Goal: Task Accomplishment & Management: Use online tool/utility

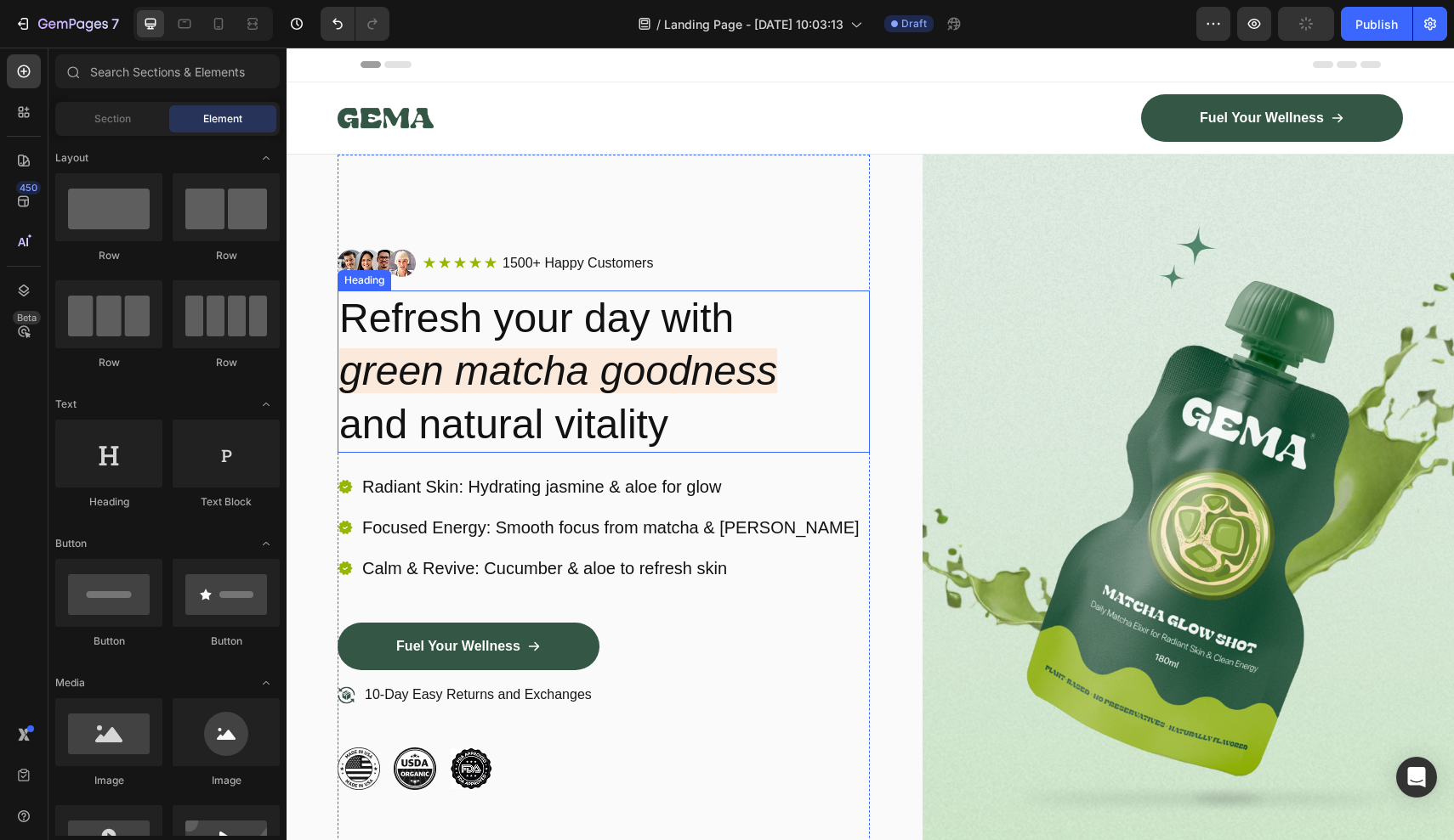
click at [600, 386] on icon "green matcha goodness" at bounding box center [558, 370] width 438 height 45
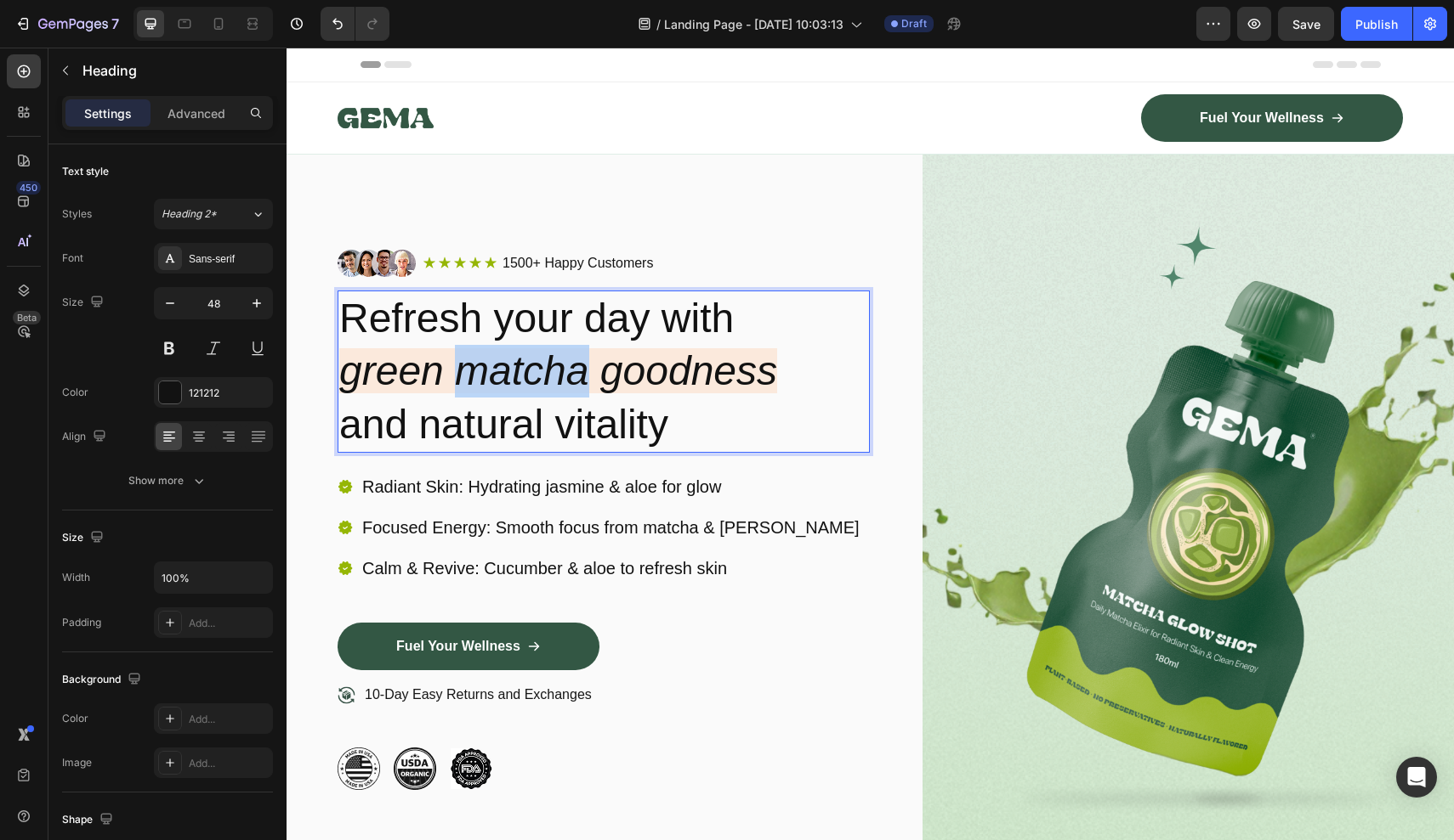
click at [534, 364] on icon "green matcha goodness" at bounding box center [558, 370] width 438 height 45
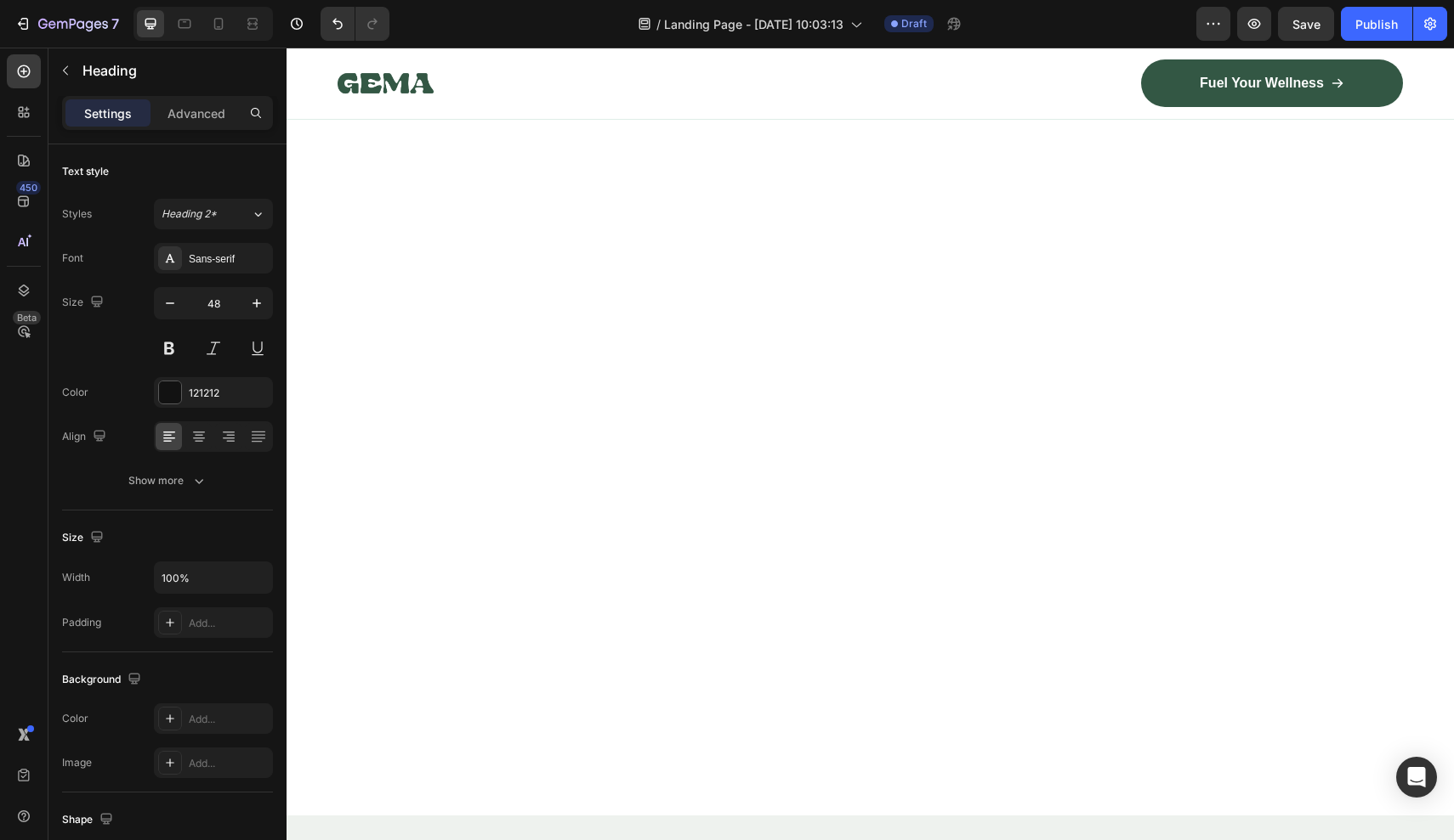
scroll to position [3590, 0]
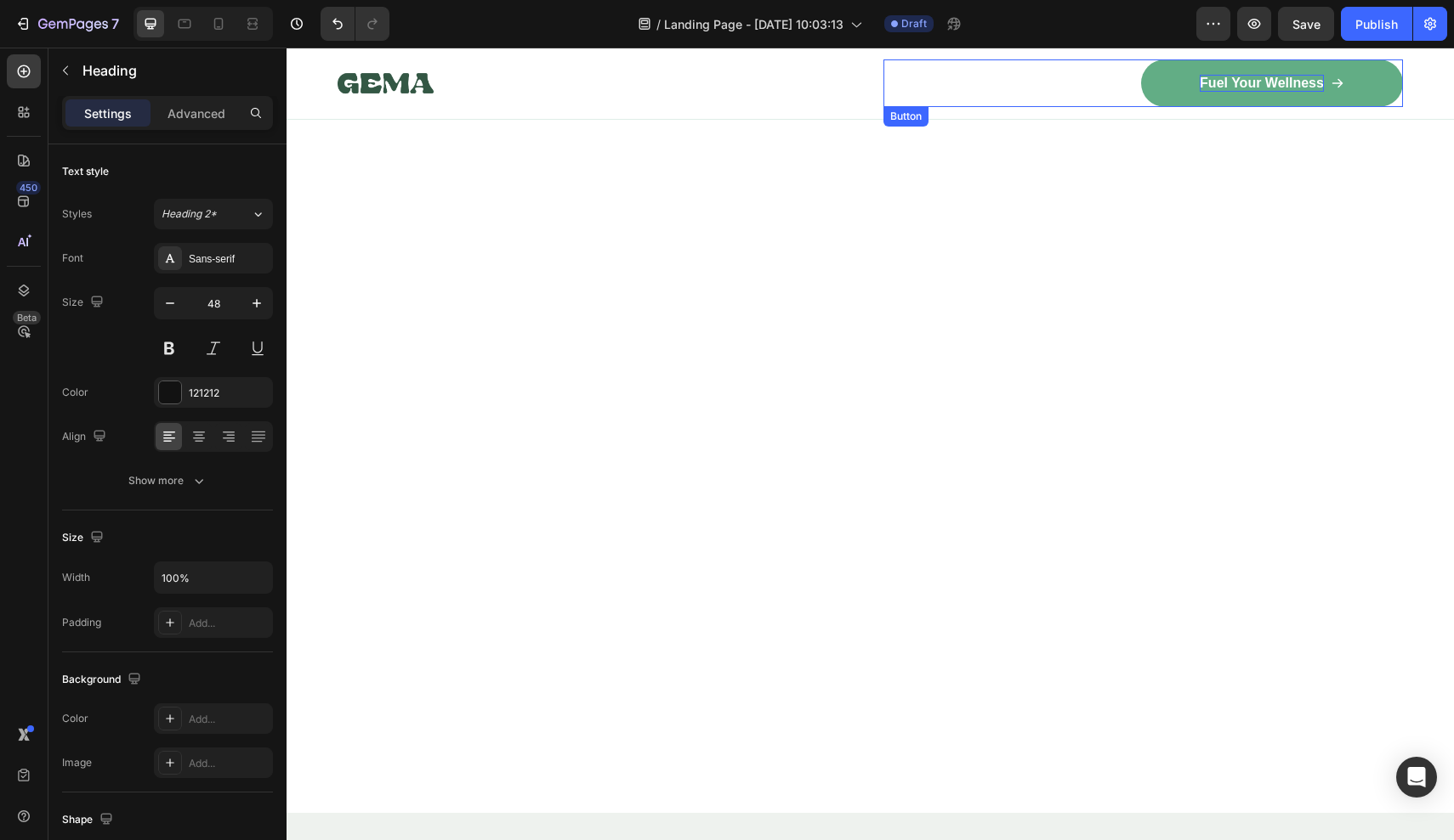
click at [1238, 83] on p "Fuel Your Wellness" at bounding box center [1261, 83] width 124 height 18
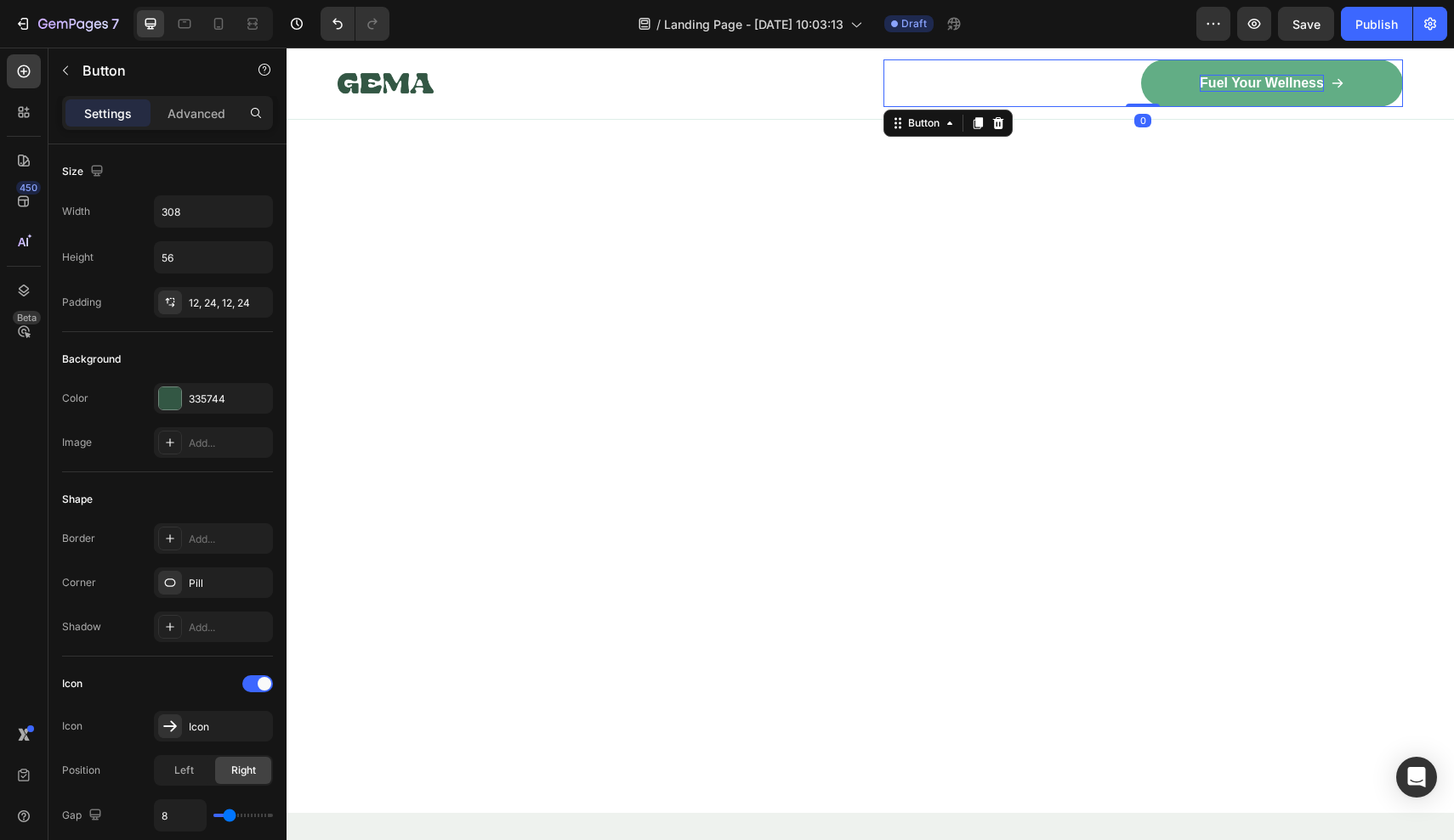
click at [1238, 83] on p "Fuel Your Wellness" at bounding box center [1261, 83] width 124 height 18
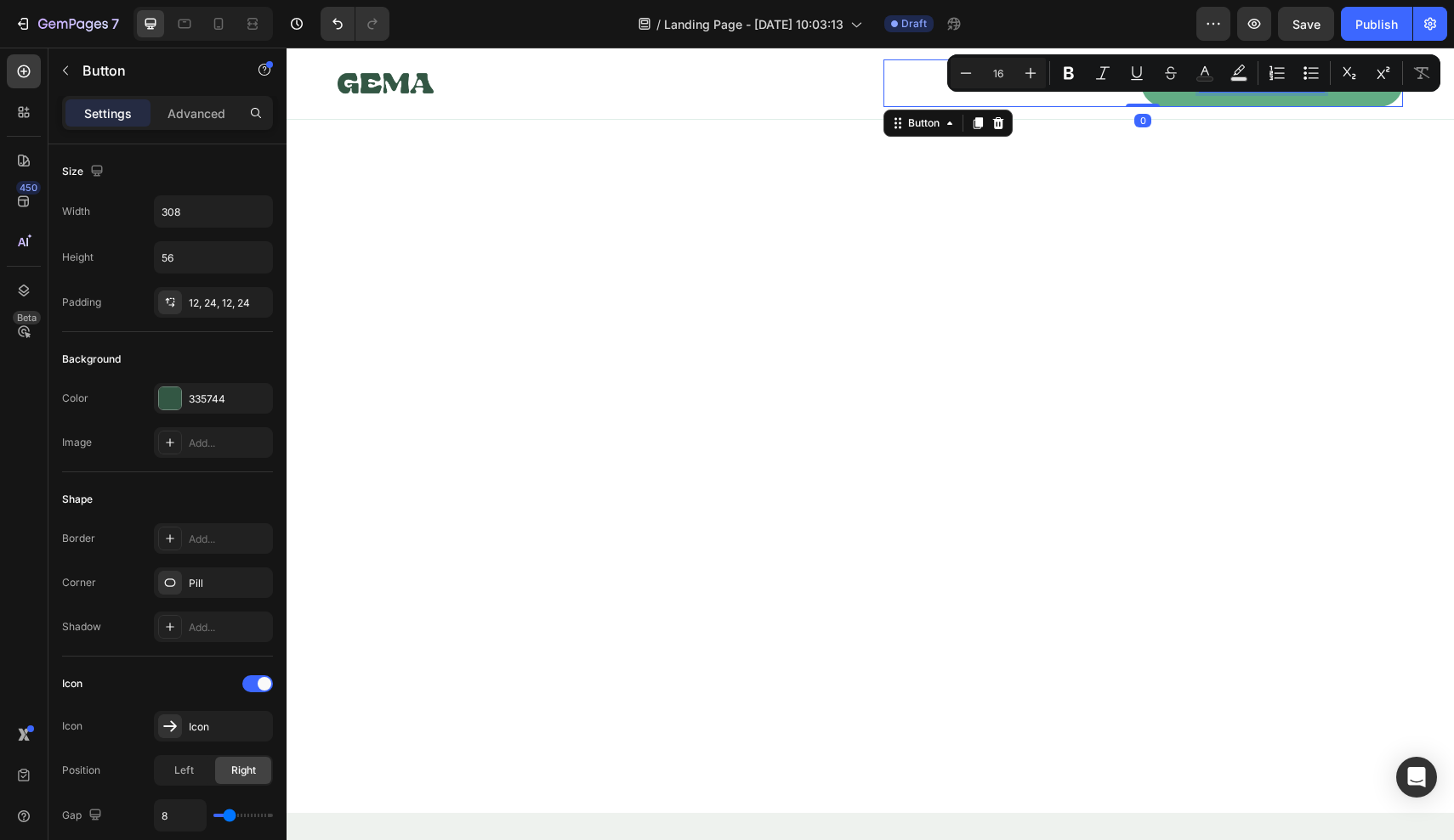
click at [1238, 83] on button "Text Background Color" at bounding box center [1238, 73] width 31 height 31
type input "000000"
type input "77"
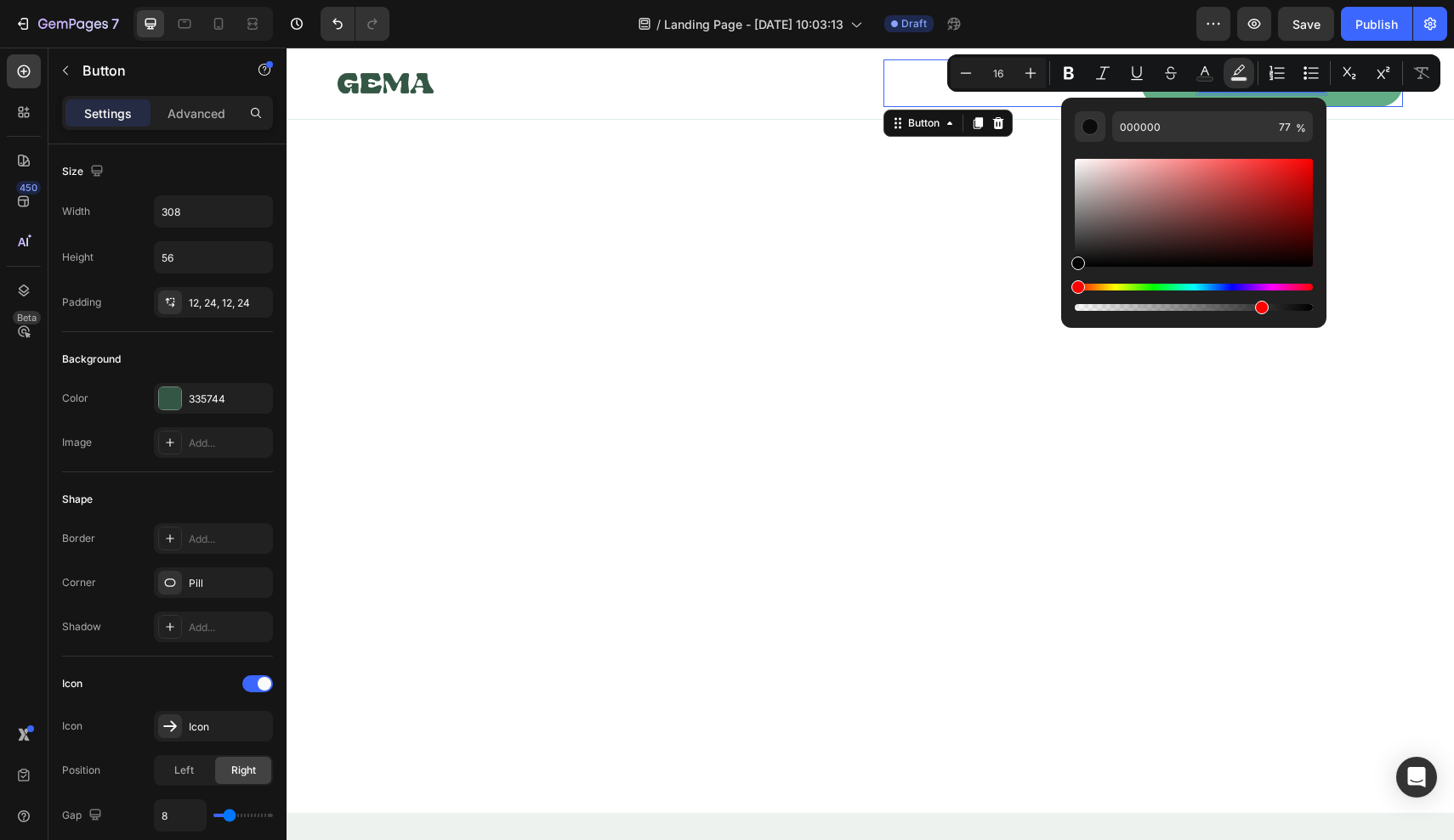
click at [1238, 83] on button "Text Background Color" at bounding box center [1238, 73] width 31 height 31
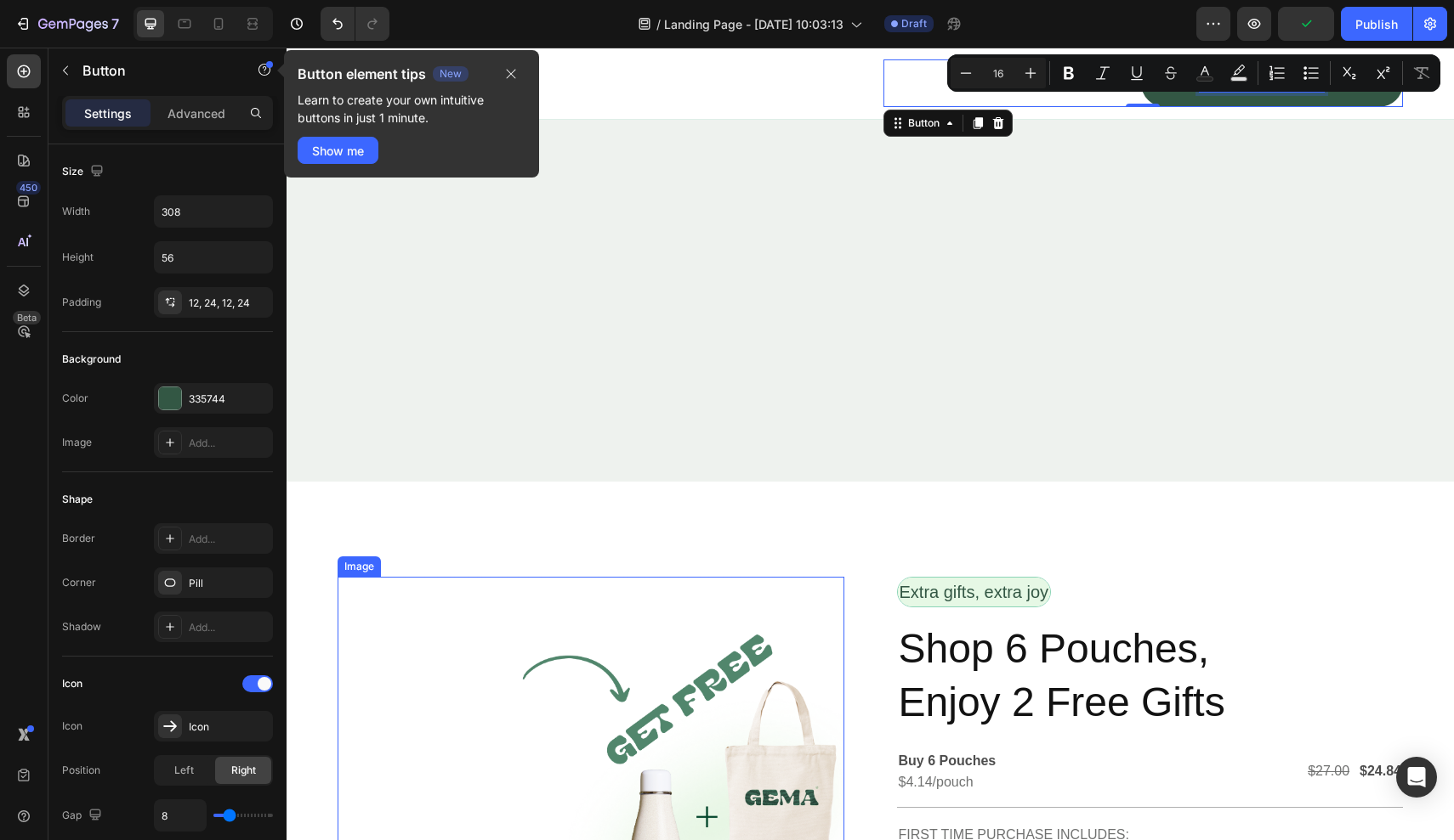
scroll to position [4094, 0]
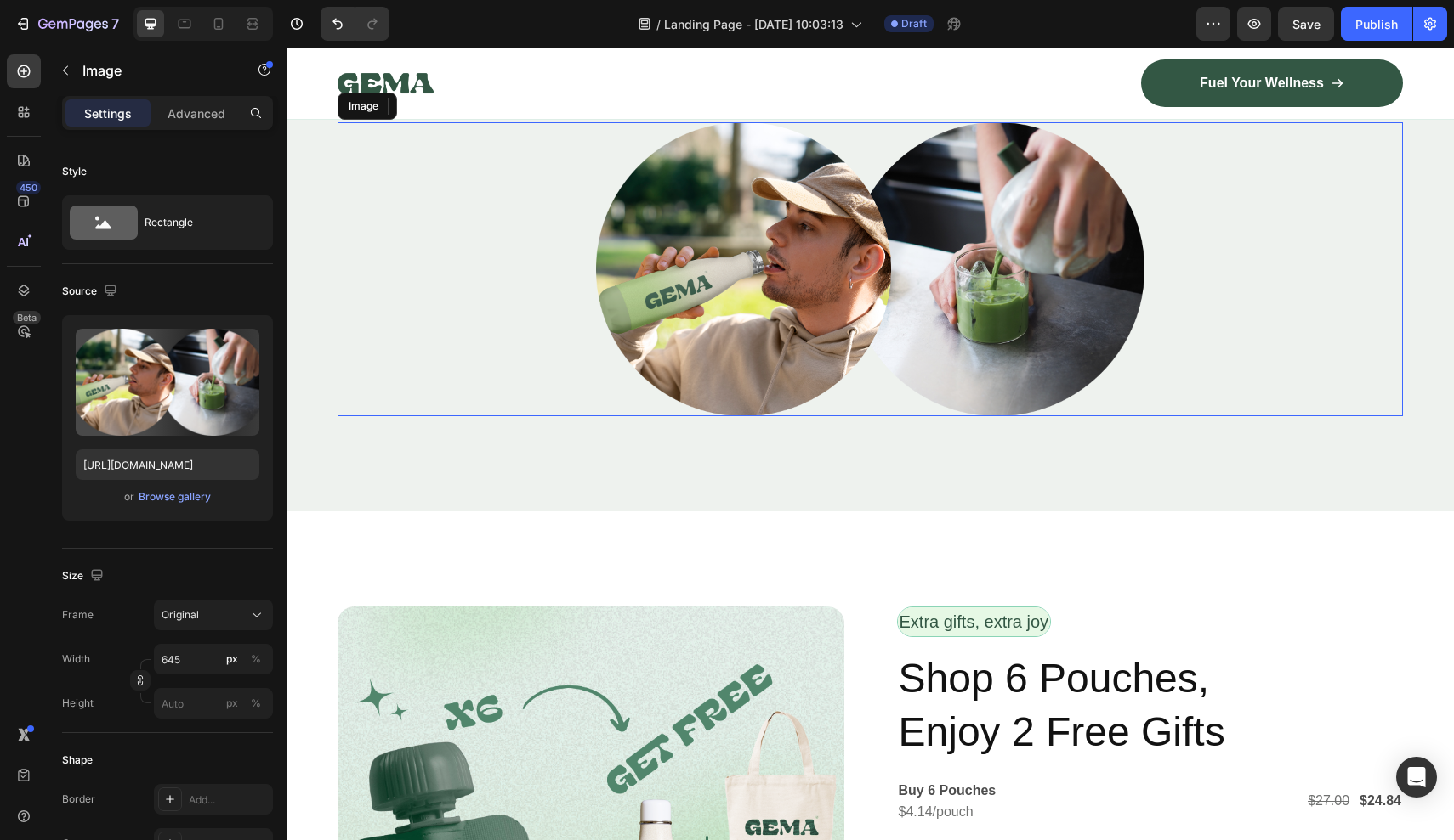
click at [752, 391] on img at bounding box center [870, 269] width 549 height 294
click at [734, 346] on img at bounding box center [870, 269] width 549 height 294
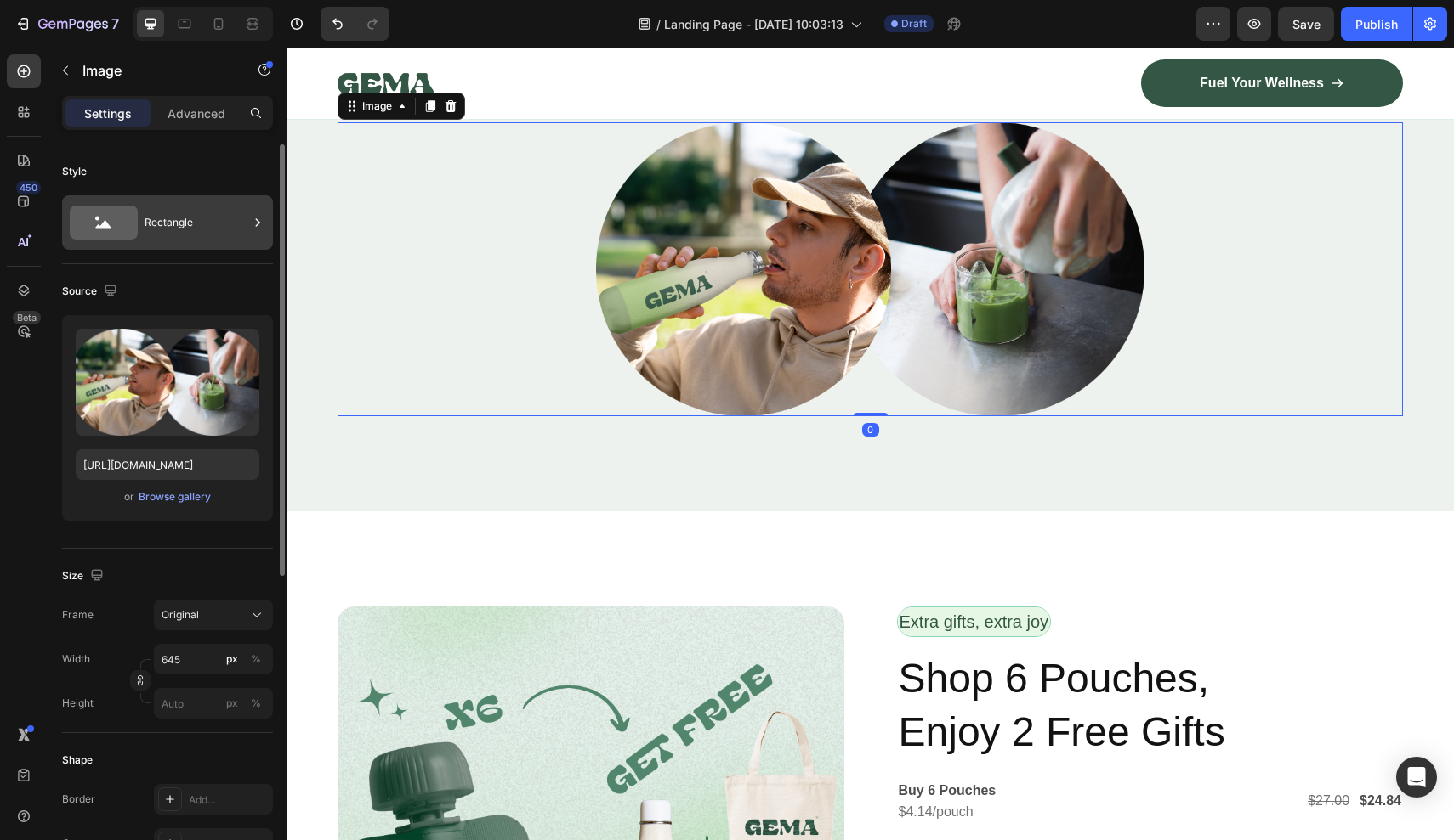
click at [168, 224] on div "Rectangle" at bounding box center [196, 222] width 104 height 39
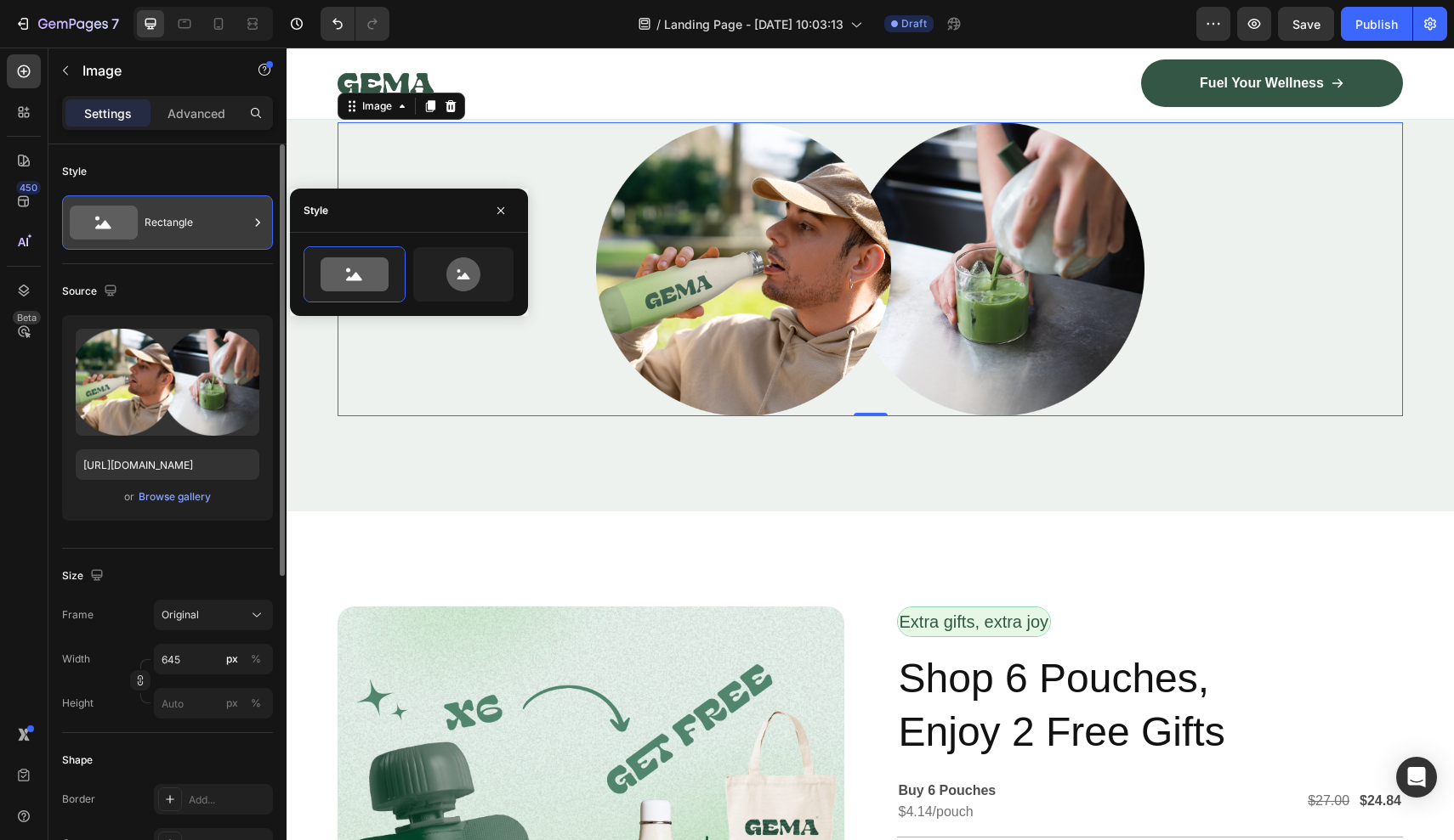
click at [168, 224] on div "Rectangle" at bounding box center [196, 222] width 104 height 39
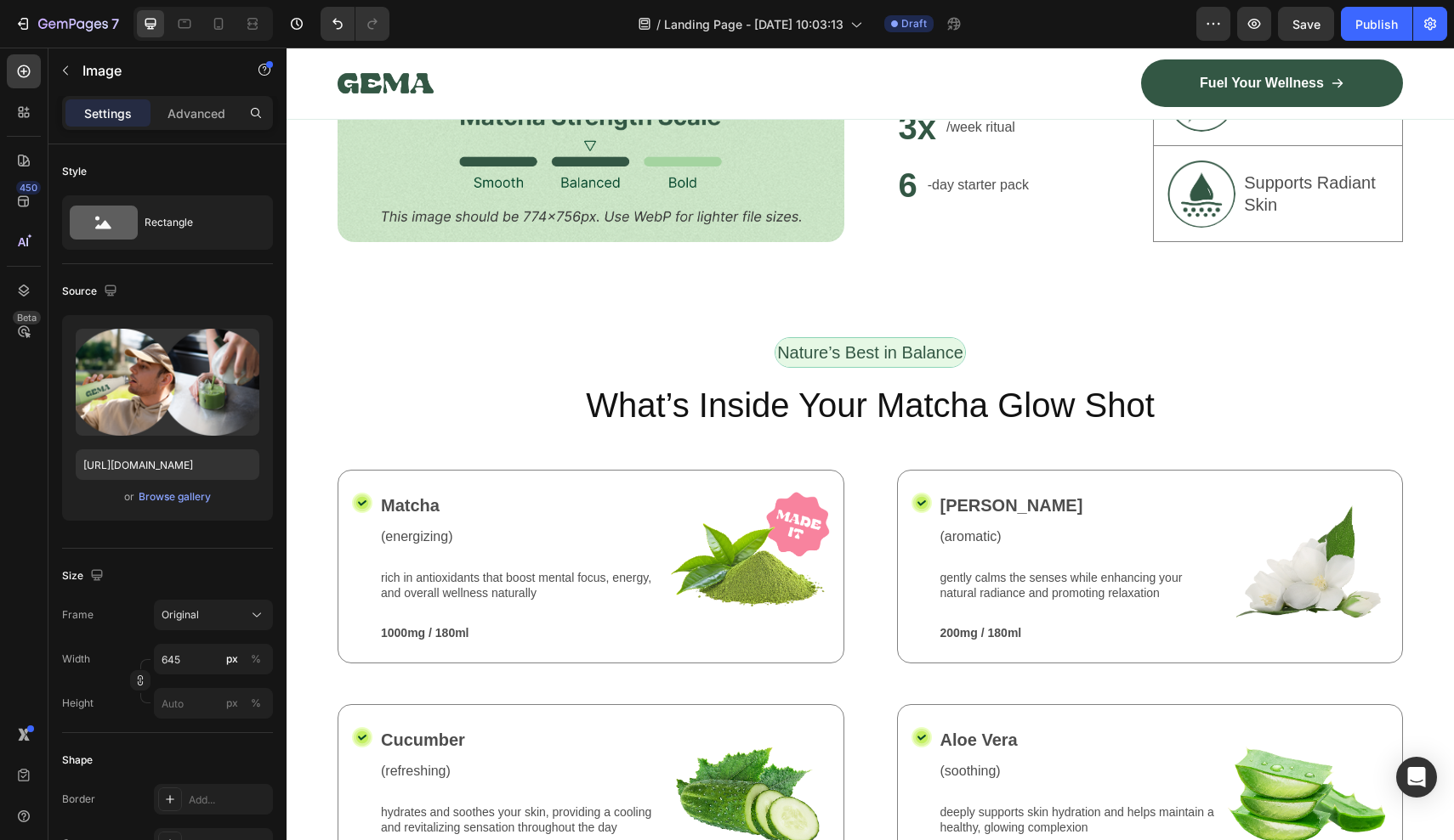
scroll to position [1389, 0]
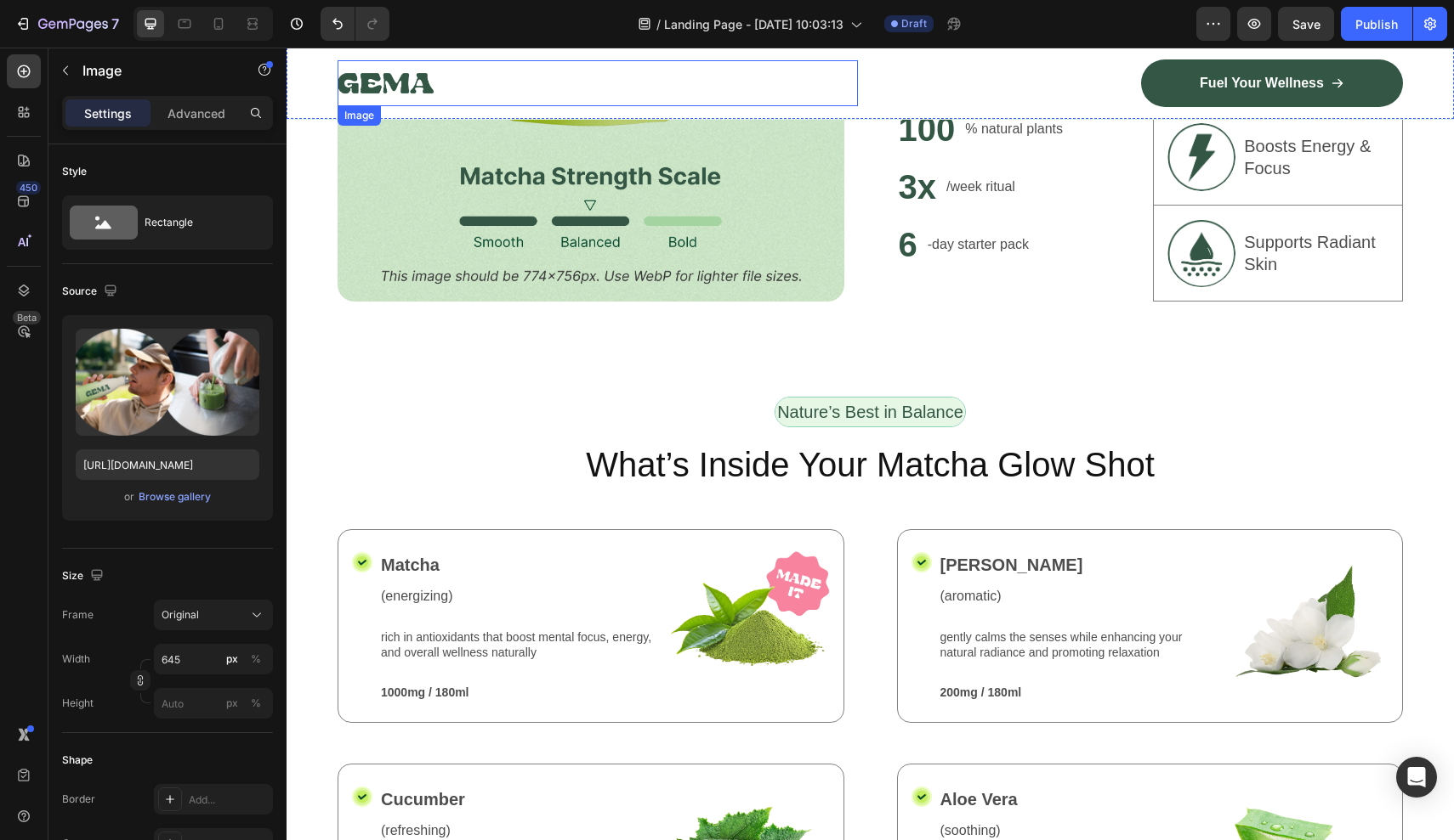
click at [382, 73] on img at bounding box center [385, 83] width 96 height 46
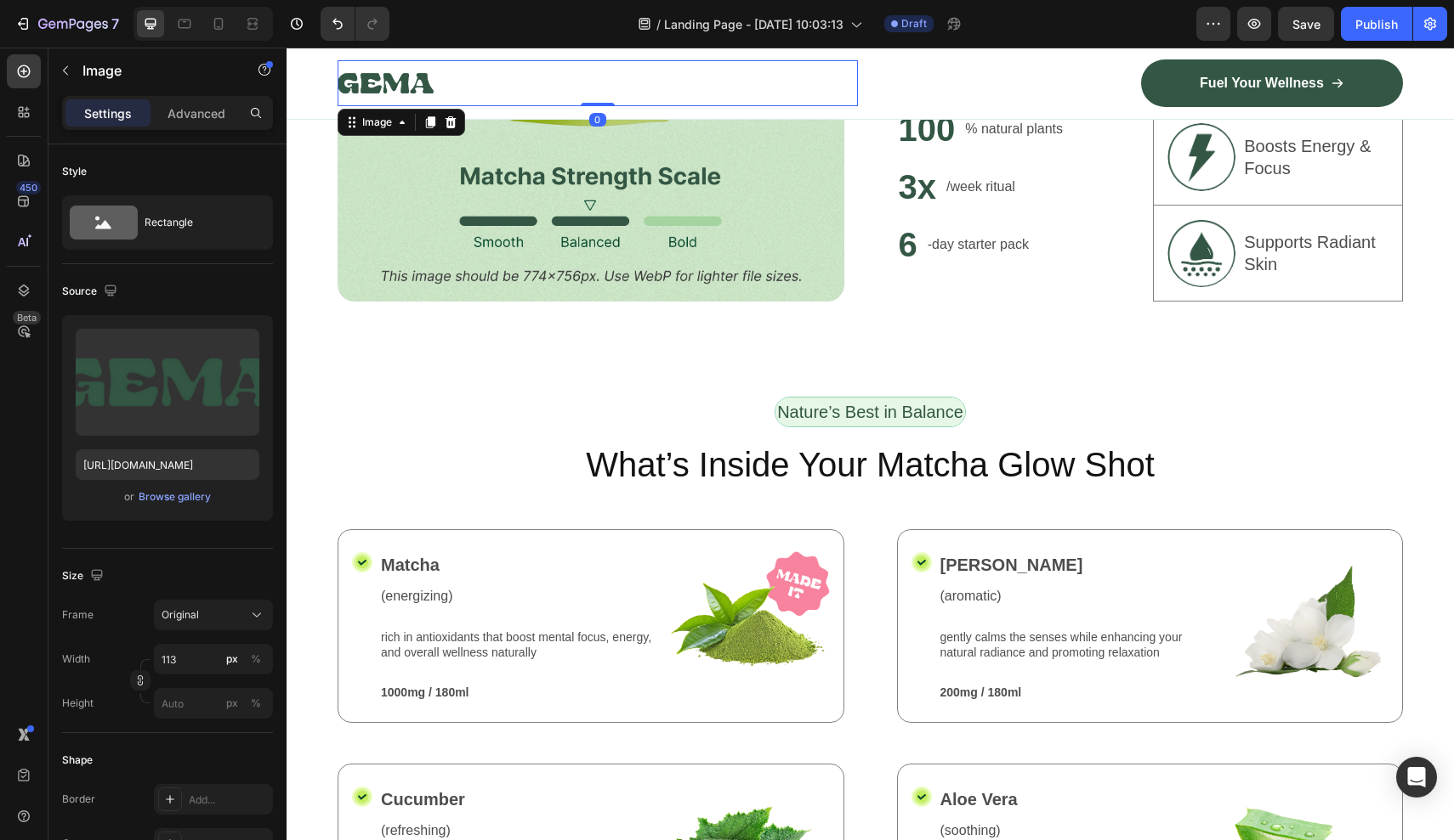
click at [374, 76] on img at bounding box center [385, 83] width 96 height 46
click at [91, 28] on icon "button" at bounding box center [90, 25] width 8 height 11
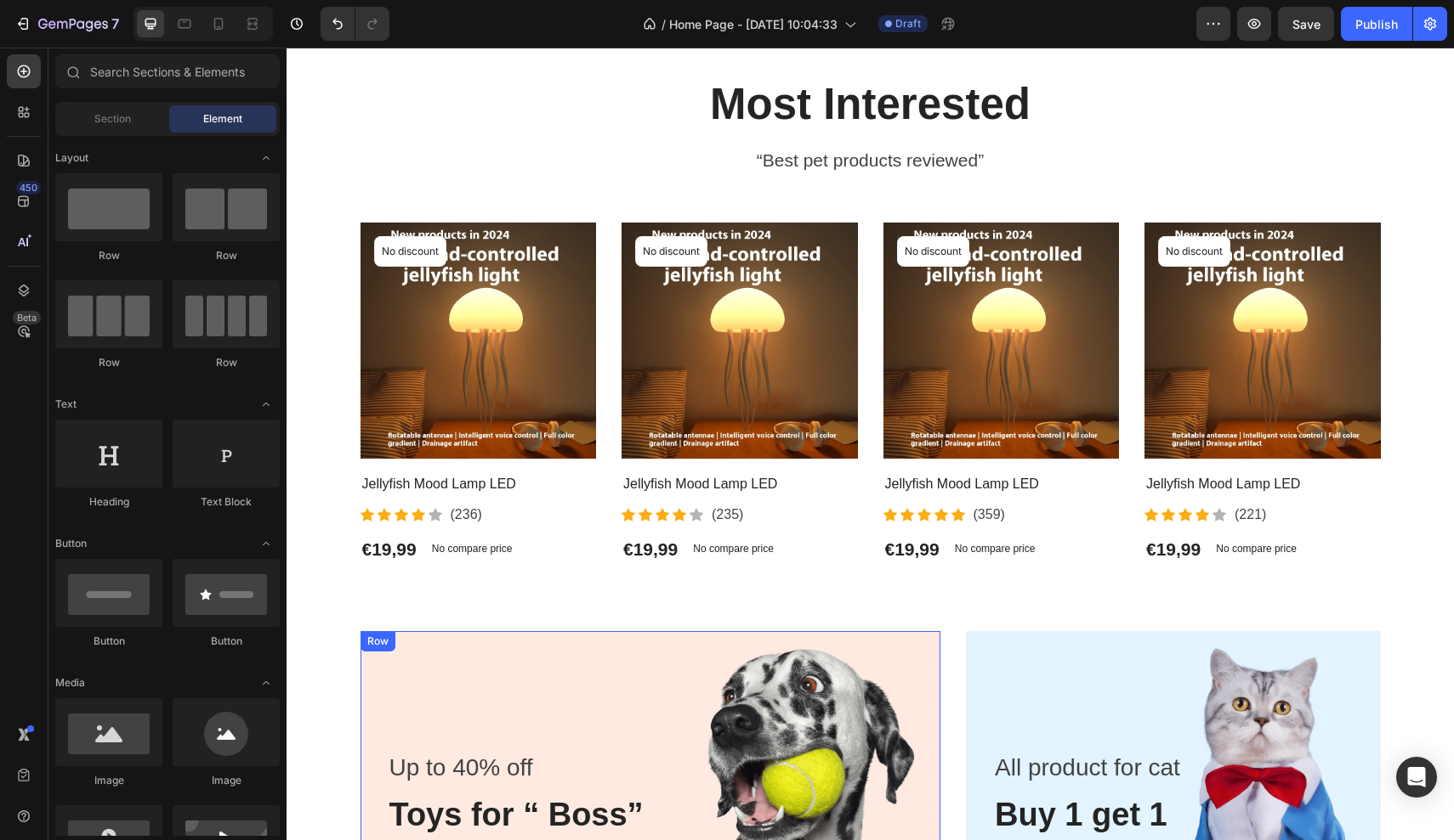
scroll to position [829, 0]
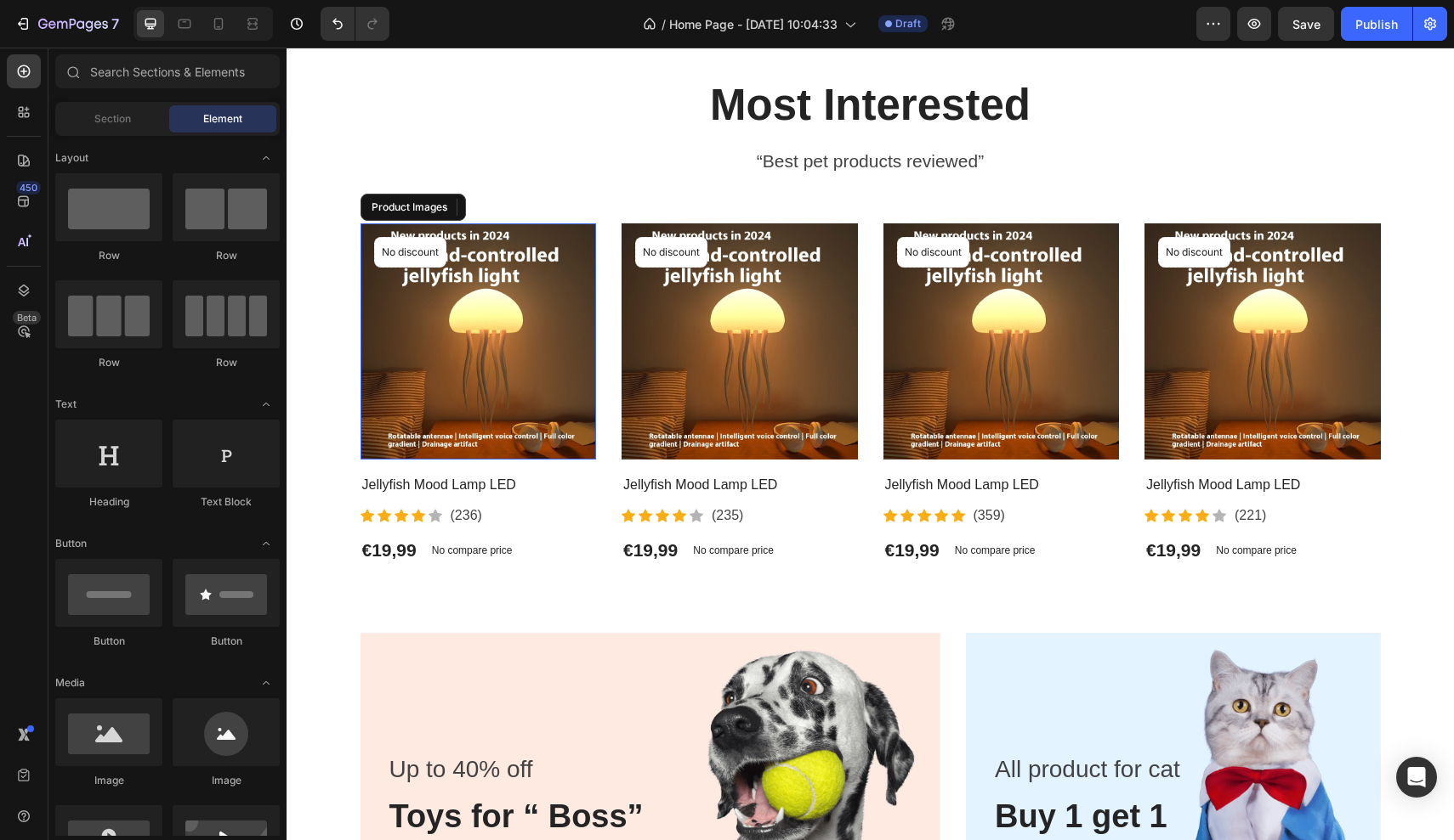
click at [475, 358] on img at bounding box center [478, 341] width 236 height 236
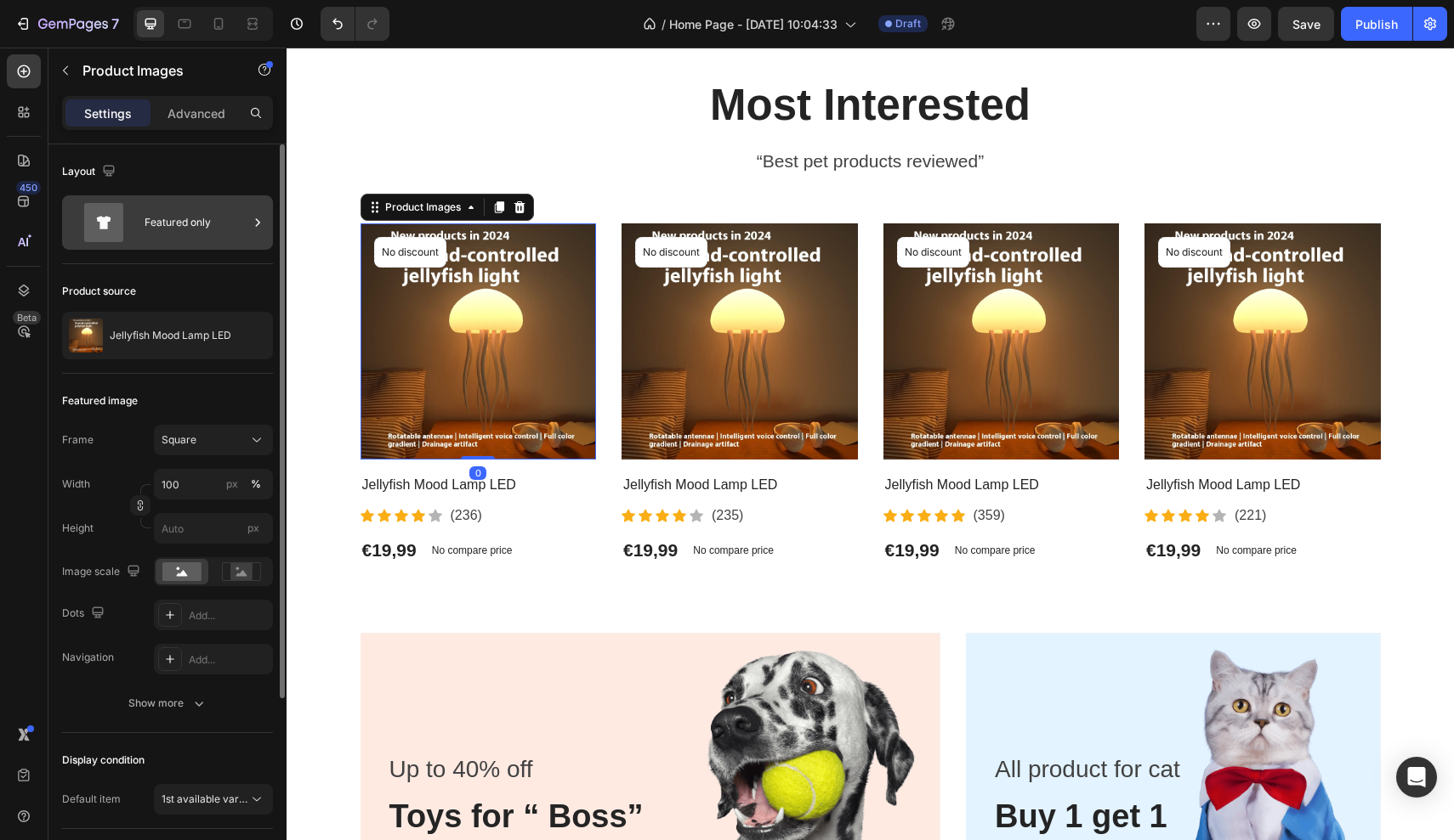
click at [174, 223] on div "Featured only" at bounding box center [196, 222] width 104 height 39
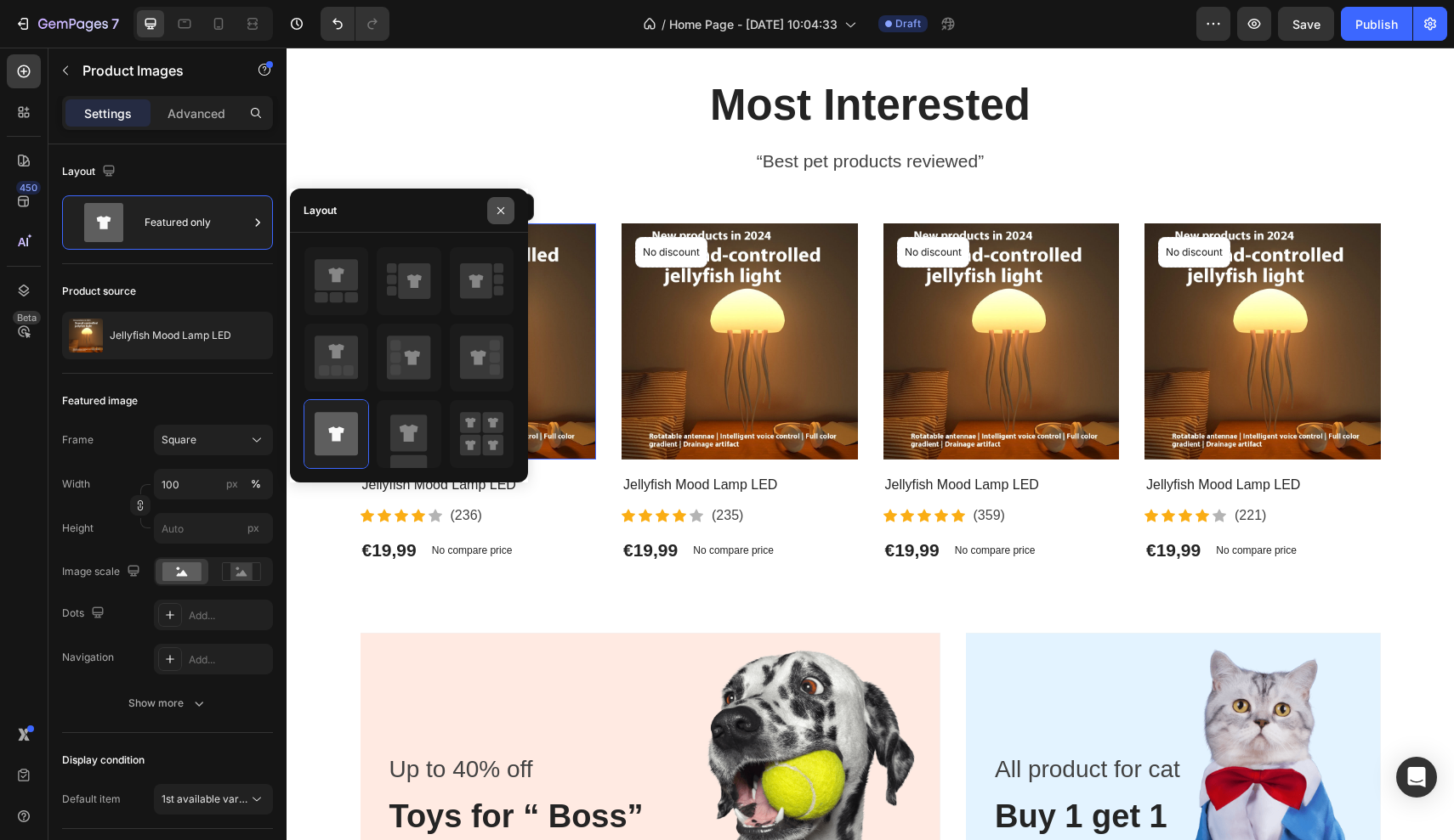
click at [502, 204] on icon "button" at bounding box center [500, 210] width 13 height 13
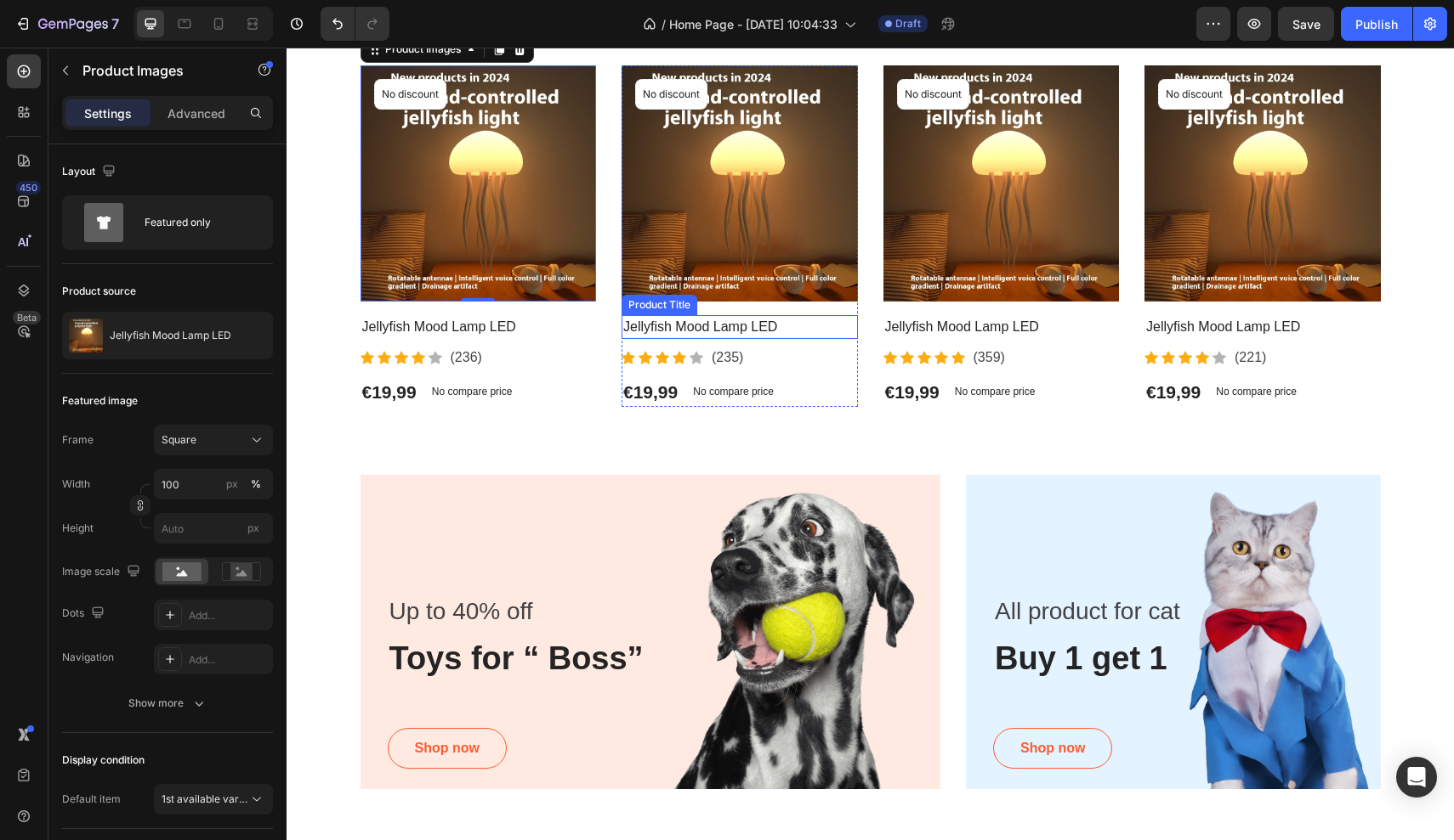
scroll to position [1216, 0]
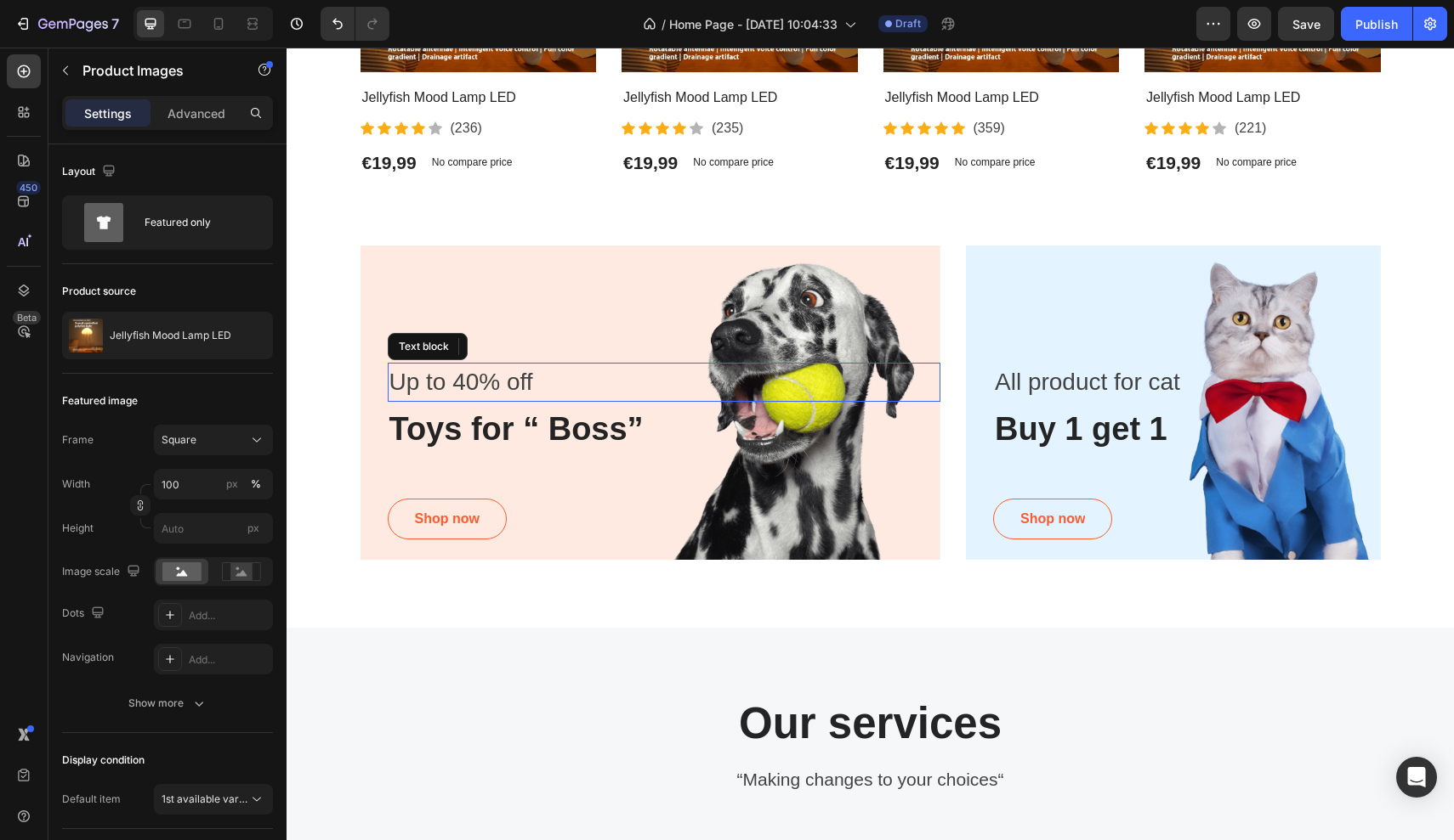
click at [725, 373] on p "Up to 40% off" at bounding box center [665, 382] width 550 height 36
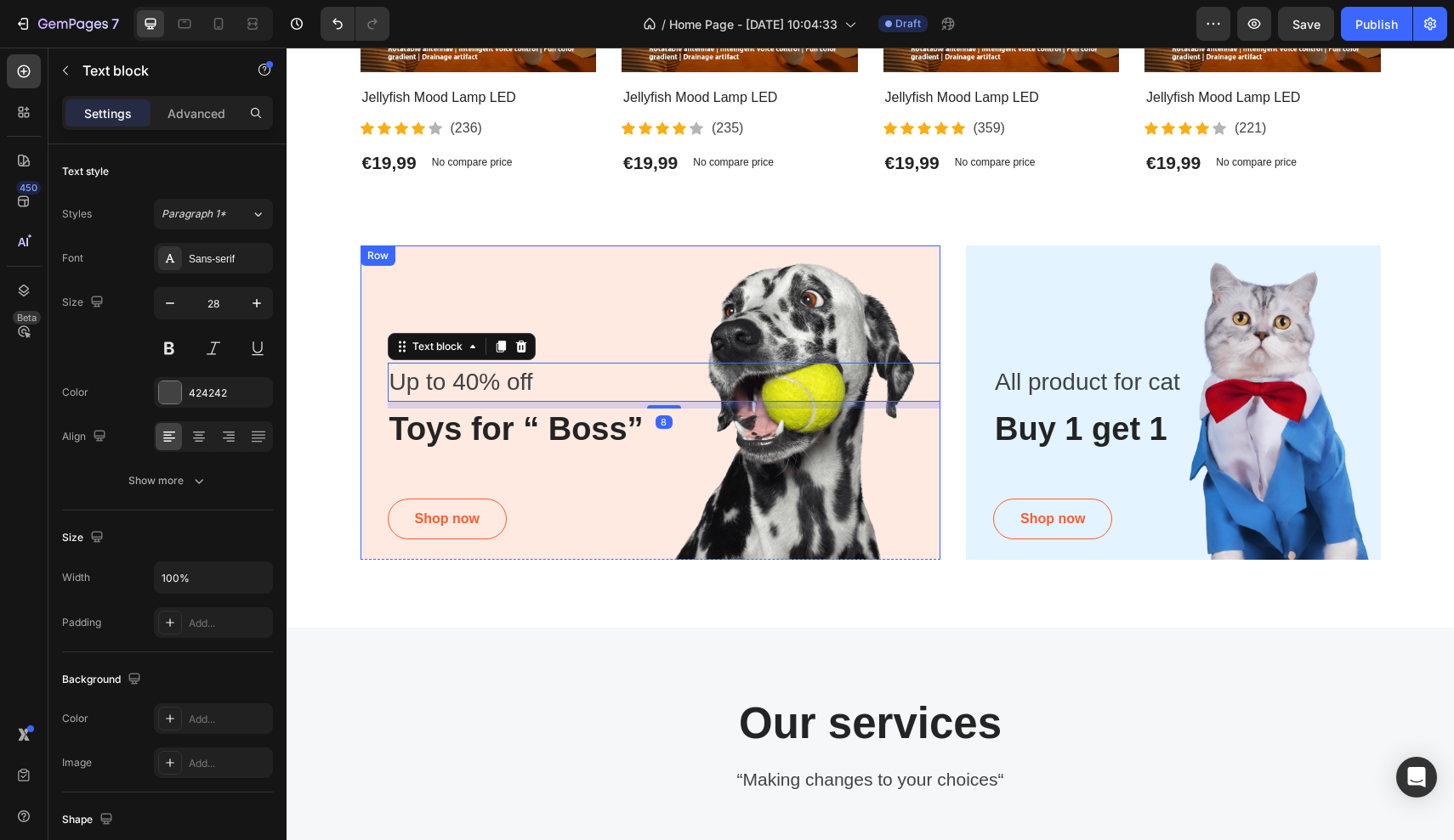
click at [727, 290] on div "Up to 40% off Text block 8 Toys for “ Boss” Heading Shop now Button Row" at bounding box center [651, 406] width 580 height 322
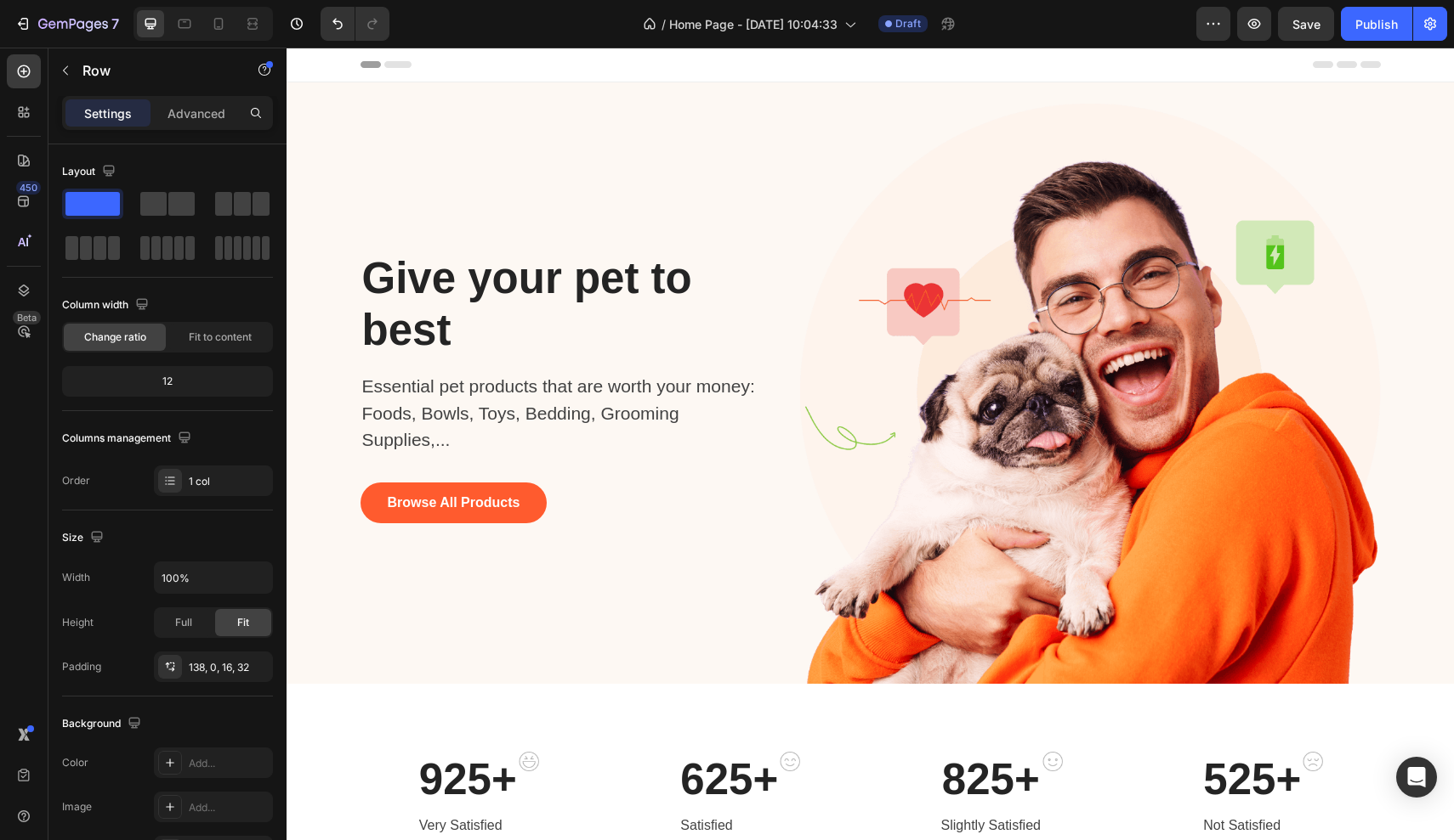
scroll to position [0, 0]
click at [394, 64] on icon at bounding box center [397, 65] width 27 height 7
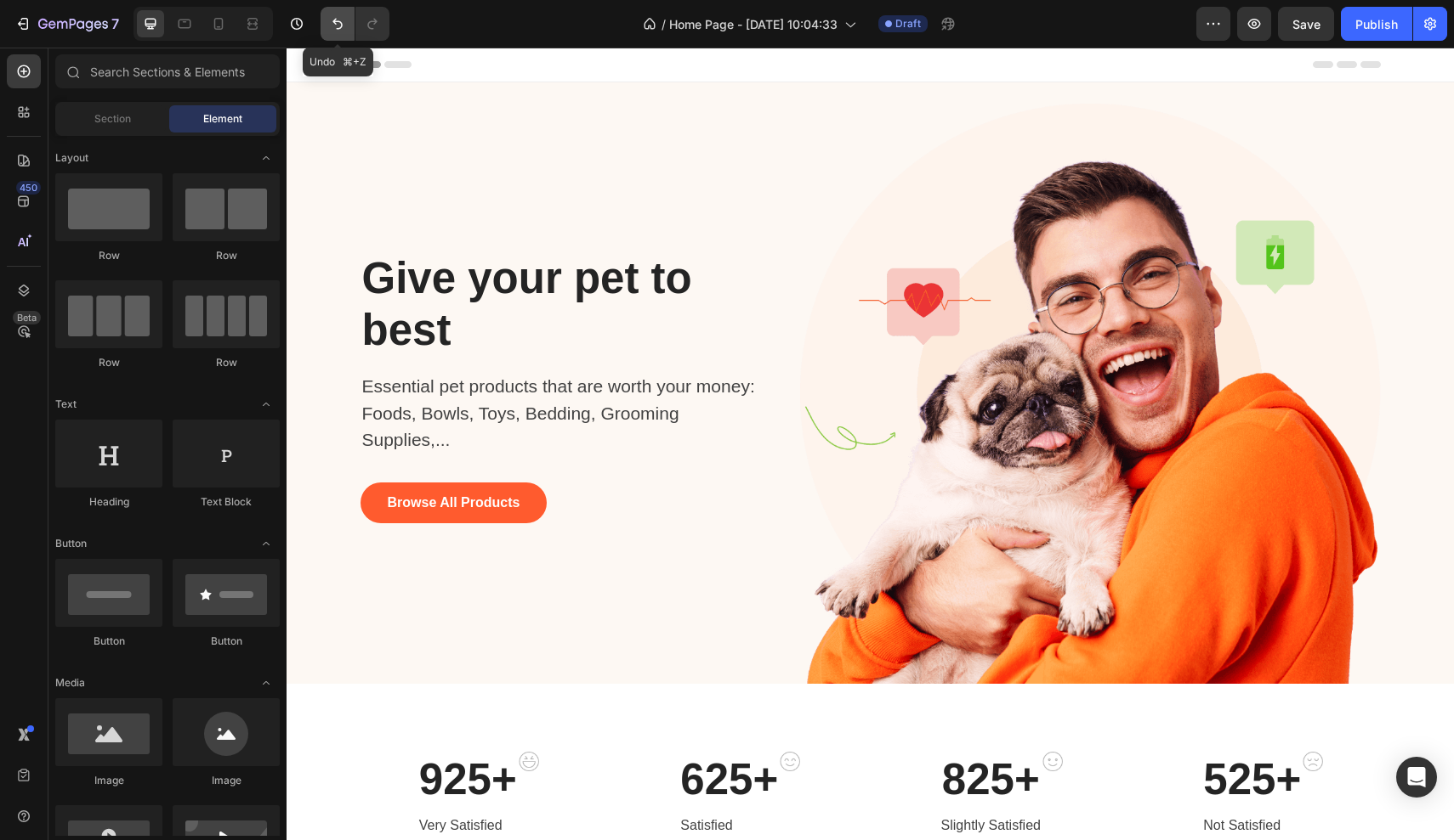
click at [323, 16] on button "Undo/Redo" at bounding box center [338, 24] width 34 height 34
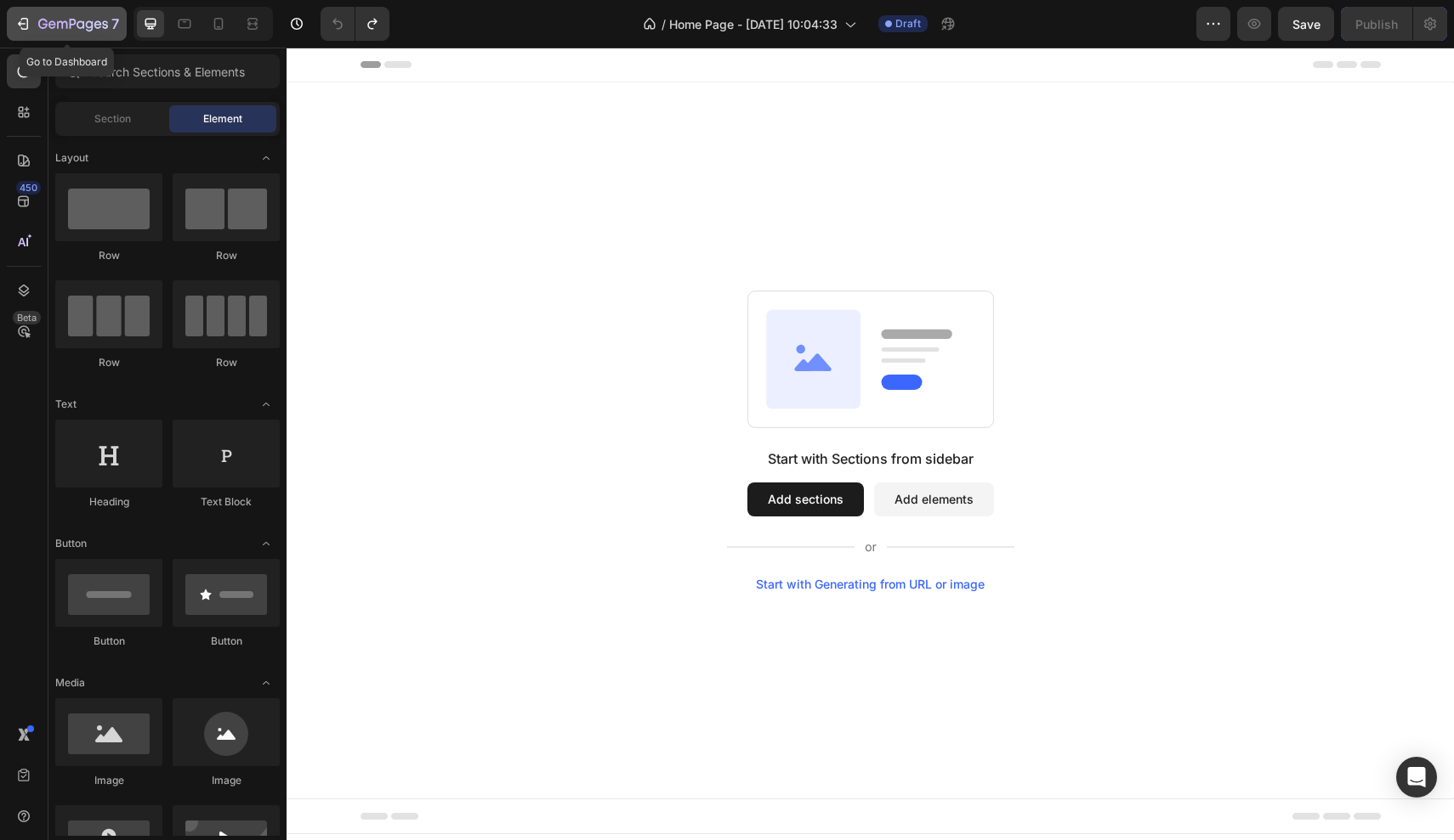
click at [62, 31] on icon "button" at bounding box center [73, 25] width 69 height 14
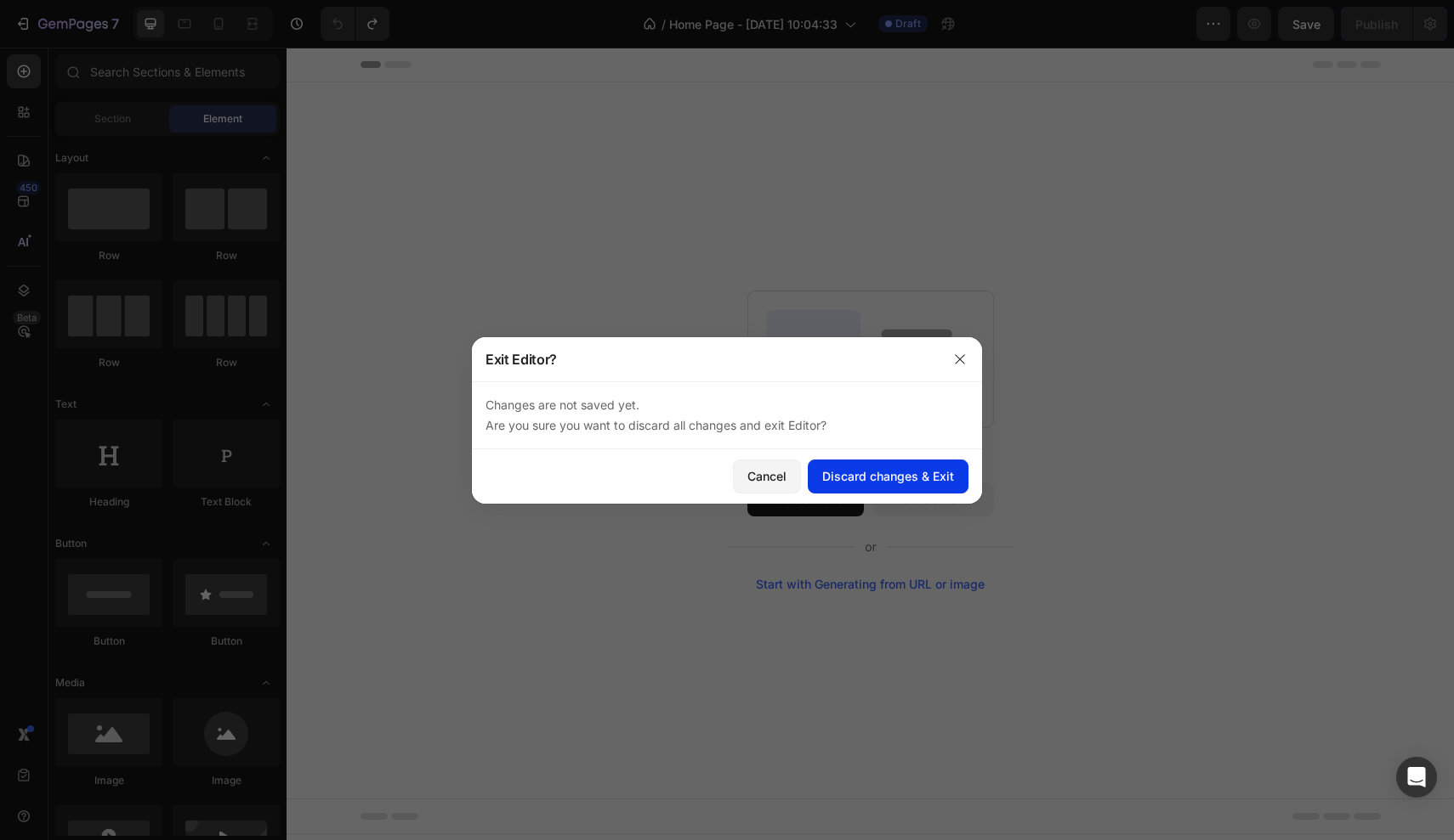
click at [913, 470] on div "Discard changes & Exit" at bounding box center [888, 476] width 132 height 18
